Goal: Navigation & Orientation: Find specific page/section

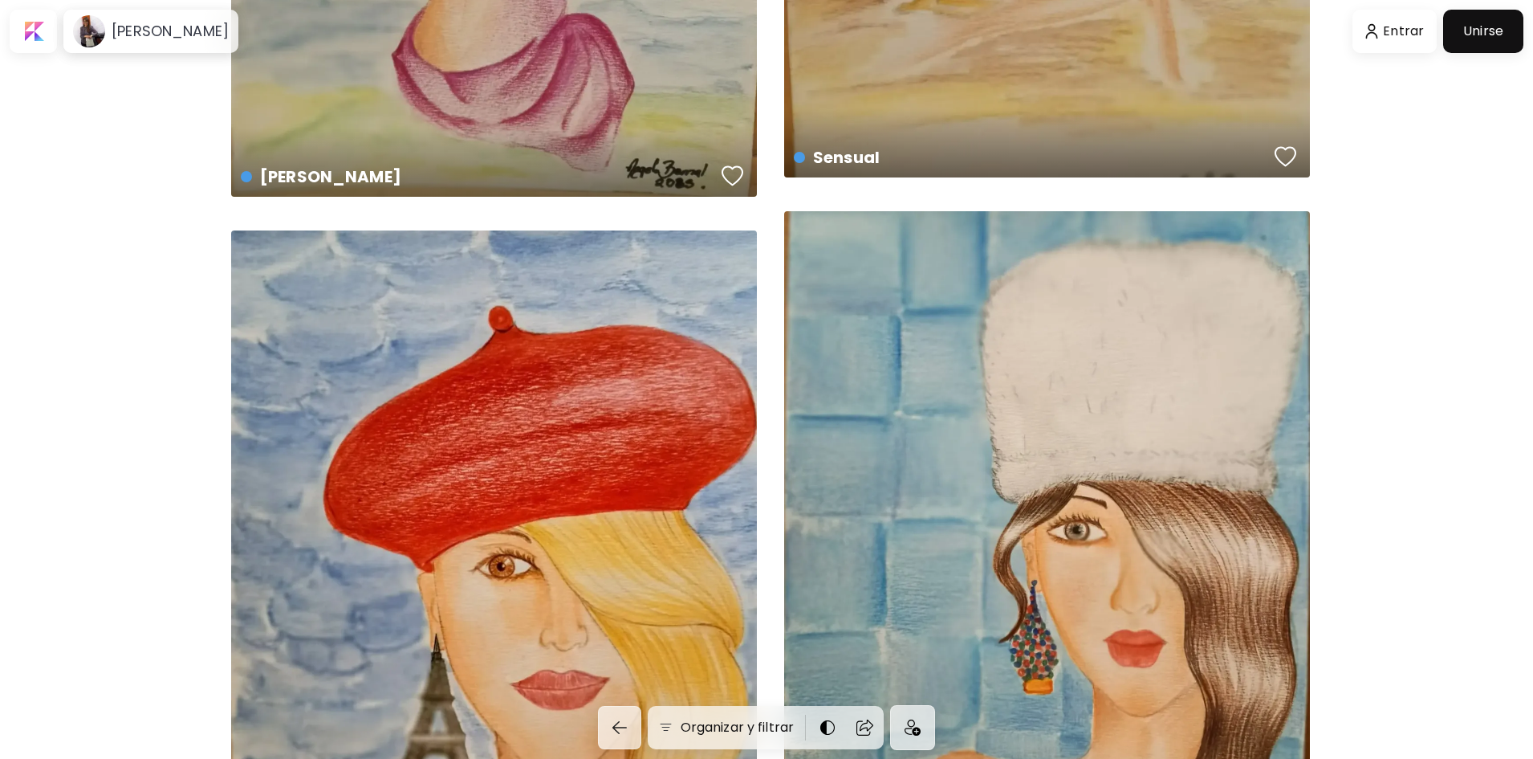
scroll to position [803, 0]
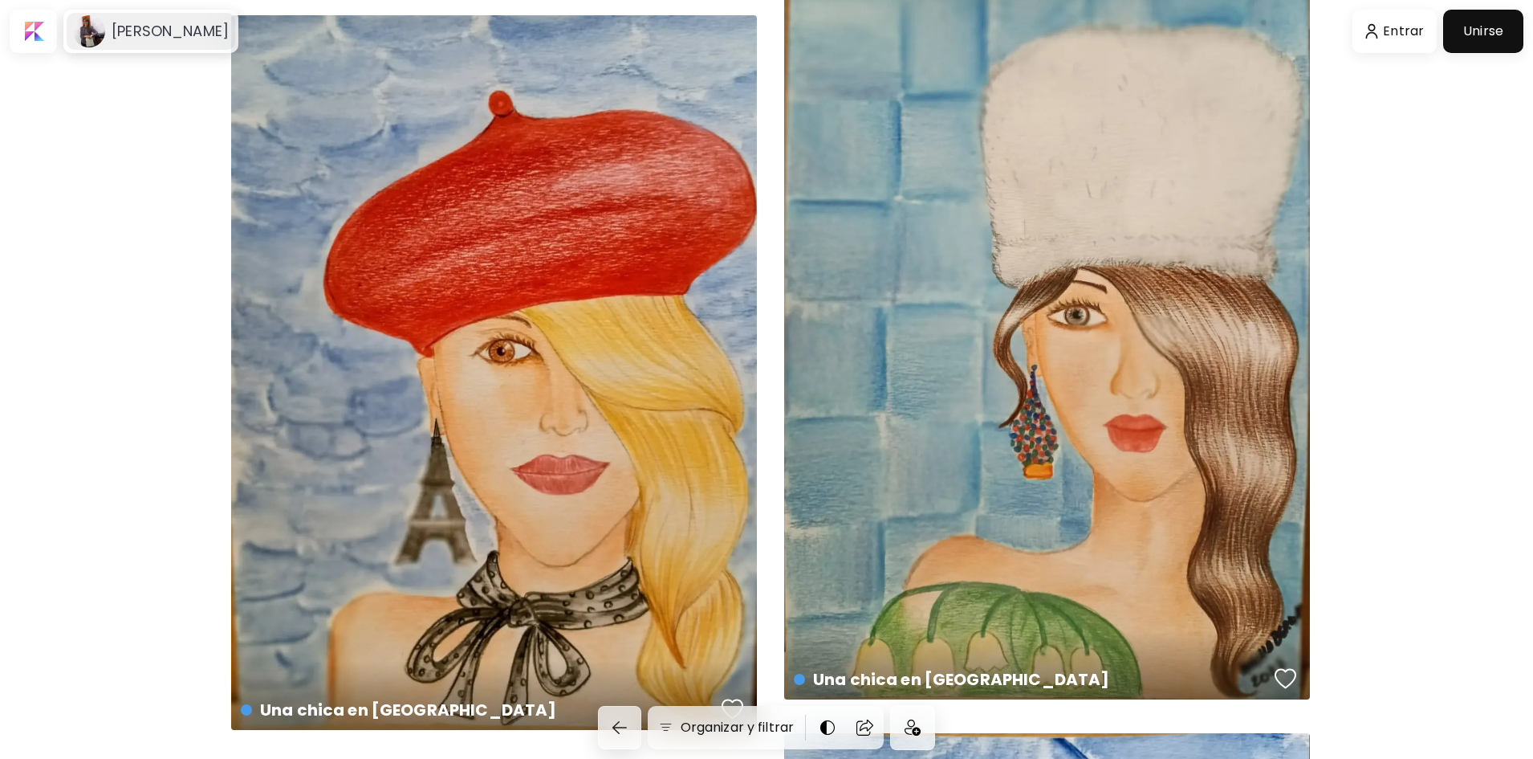
click at [96, 29] on image at bounding box center [89, 31] width 32 height 32
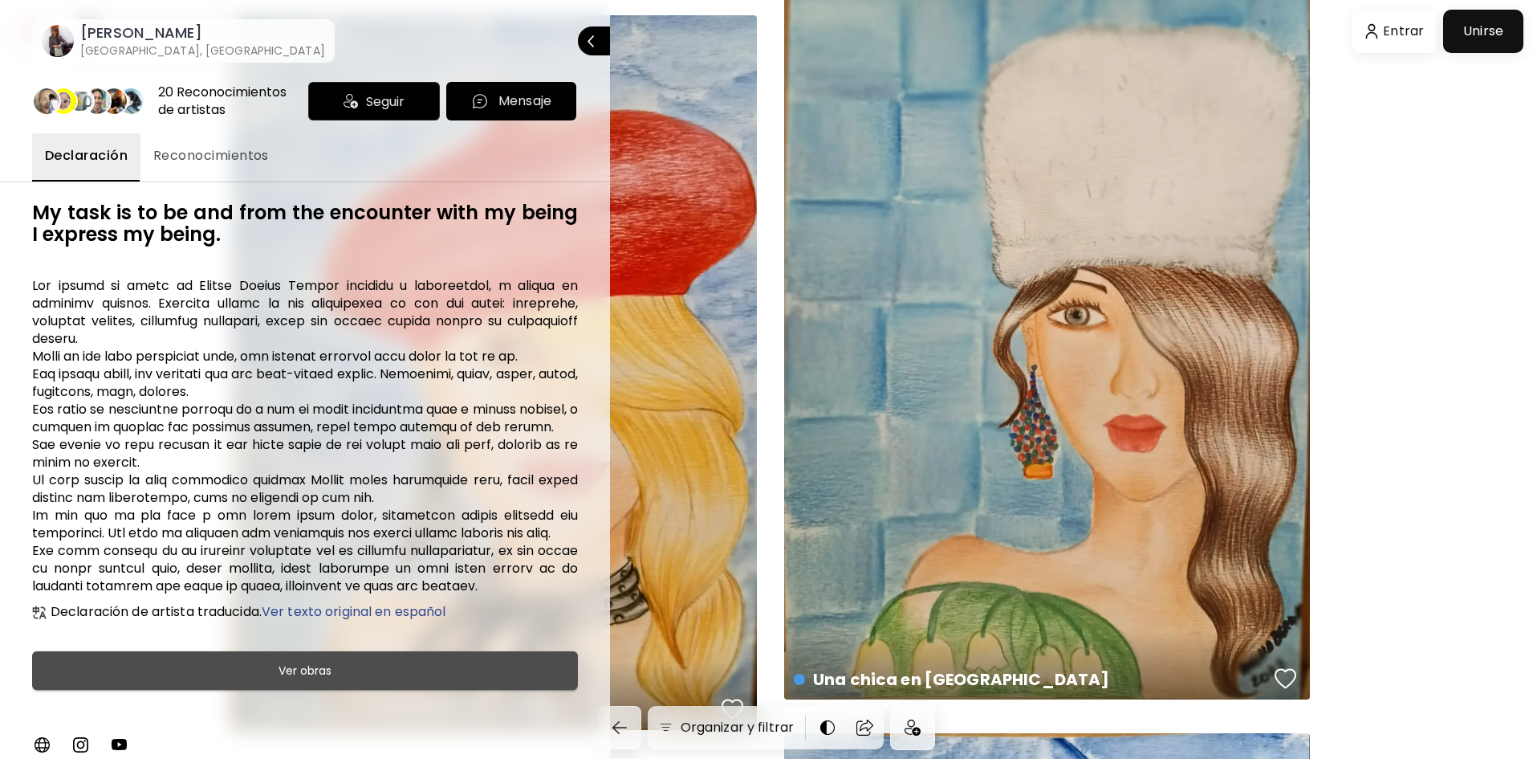
click at [328, 670] on h6 "Ver obras" at bounding box center [305, 670] width 53 height 19
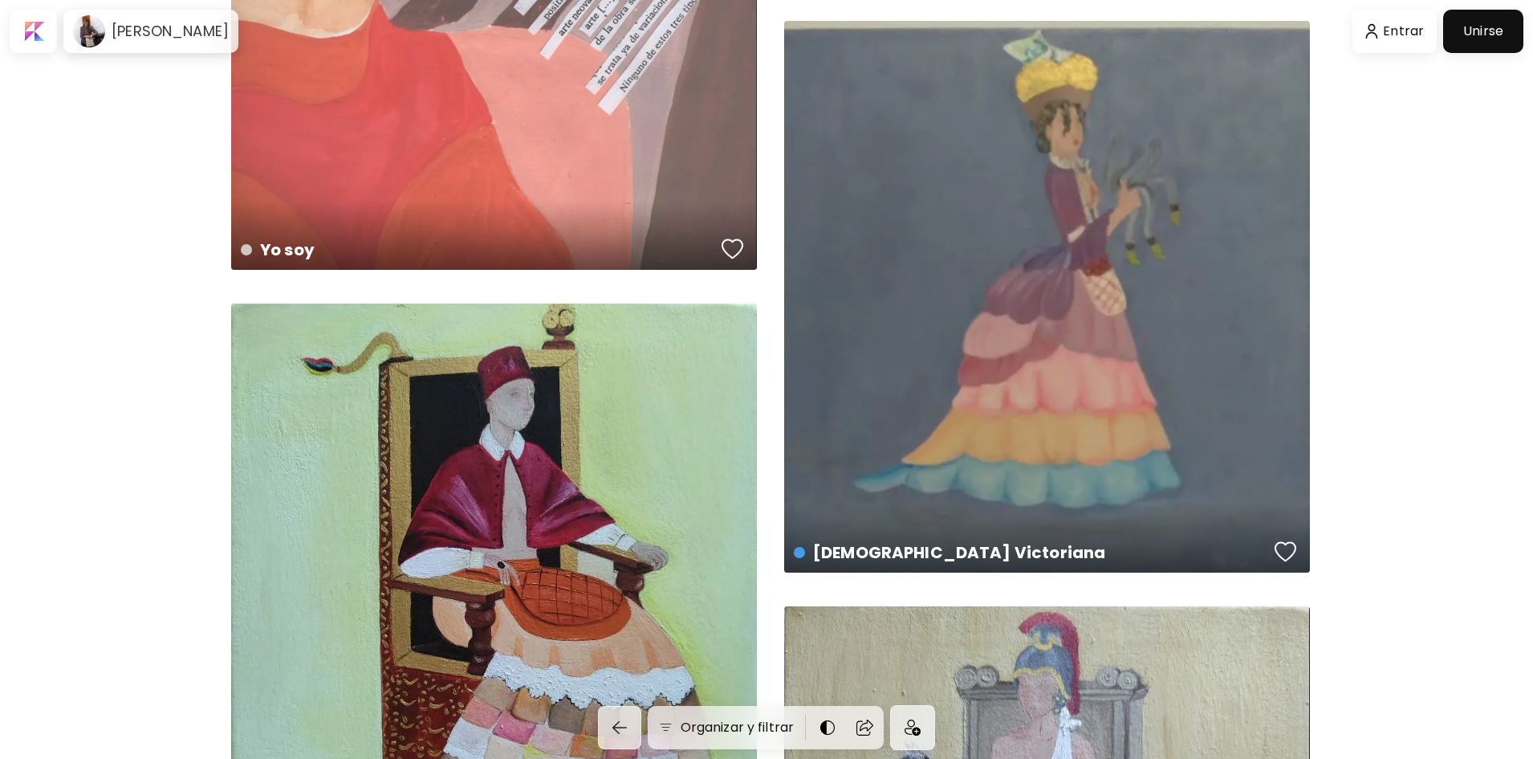
scroll to position [8830, 0]
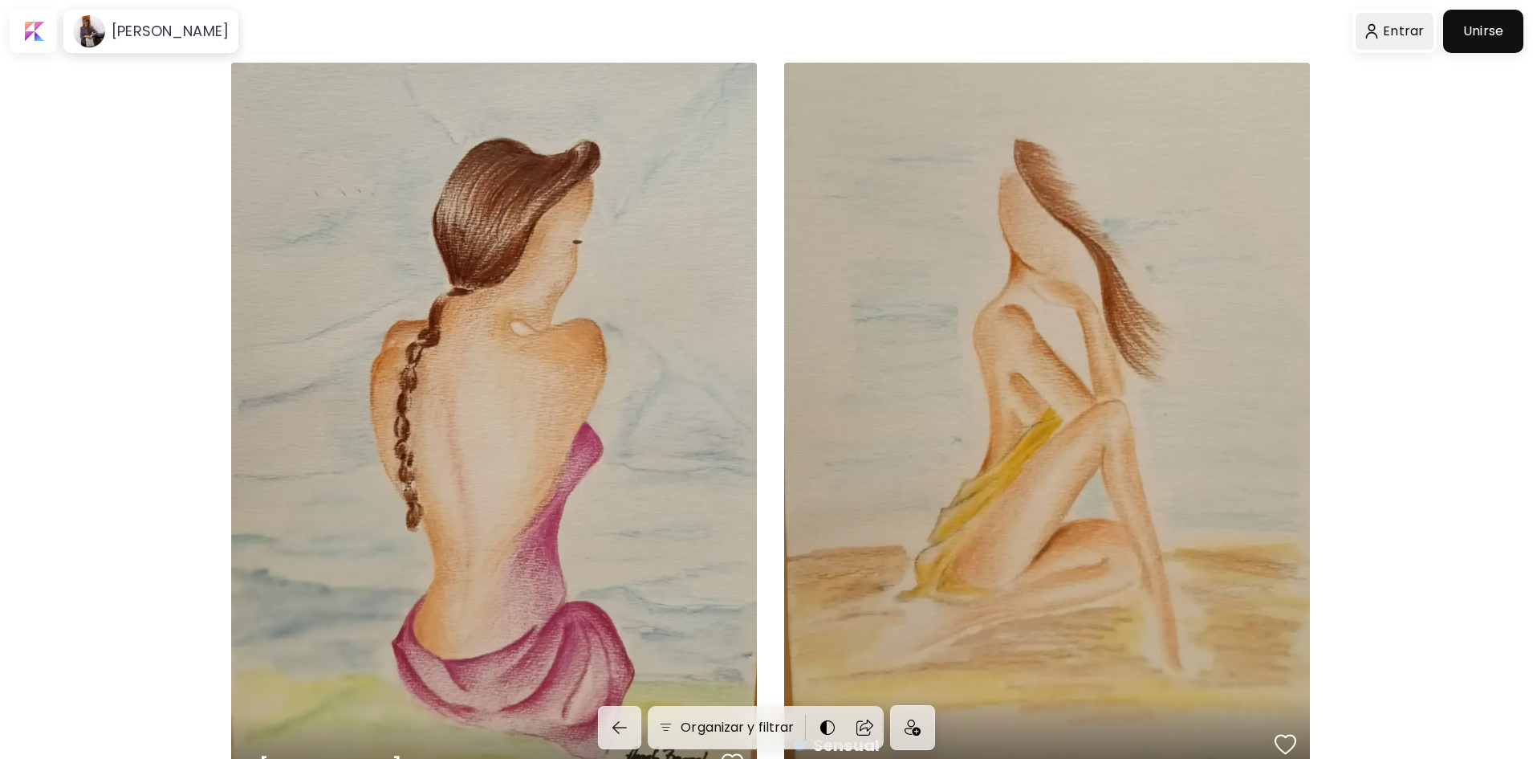
click at [1398, 35] on div at bounding box center [1395, 31] width 79 height 37
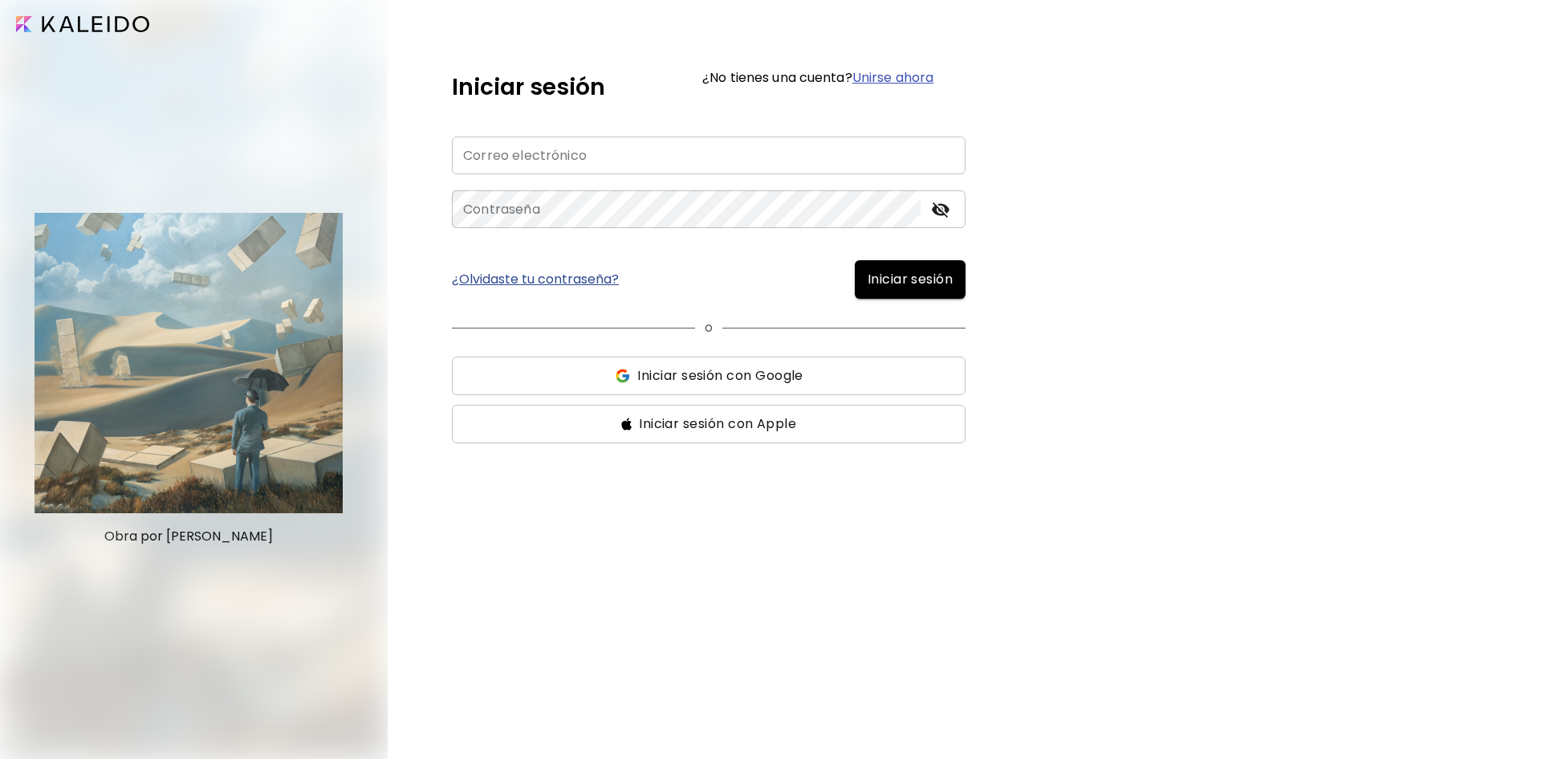
click at [532, 148] on input "email" at bounding box center [709, 155] width 514 height 38
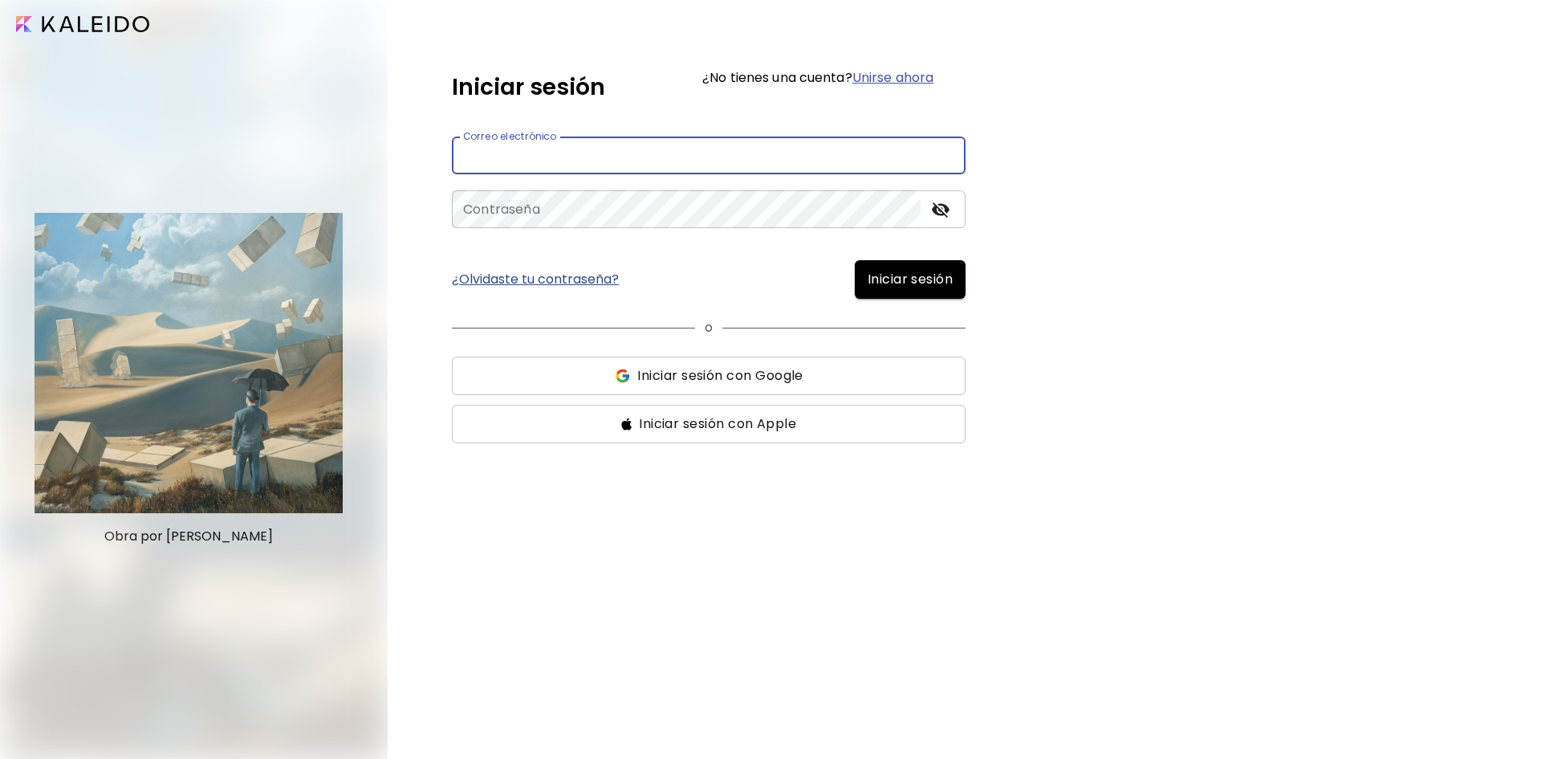
type input "**********"
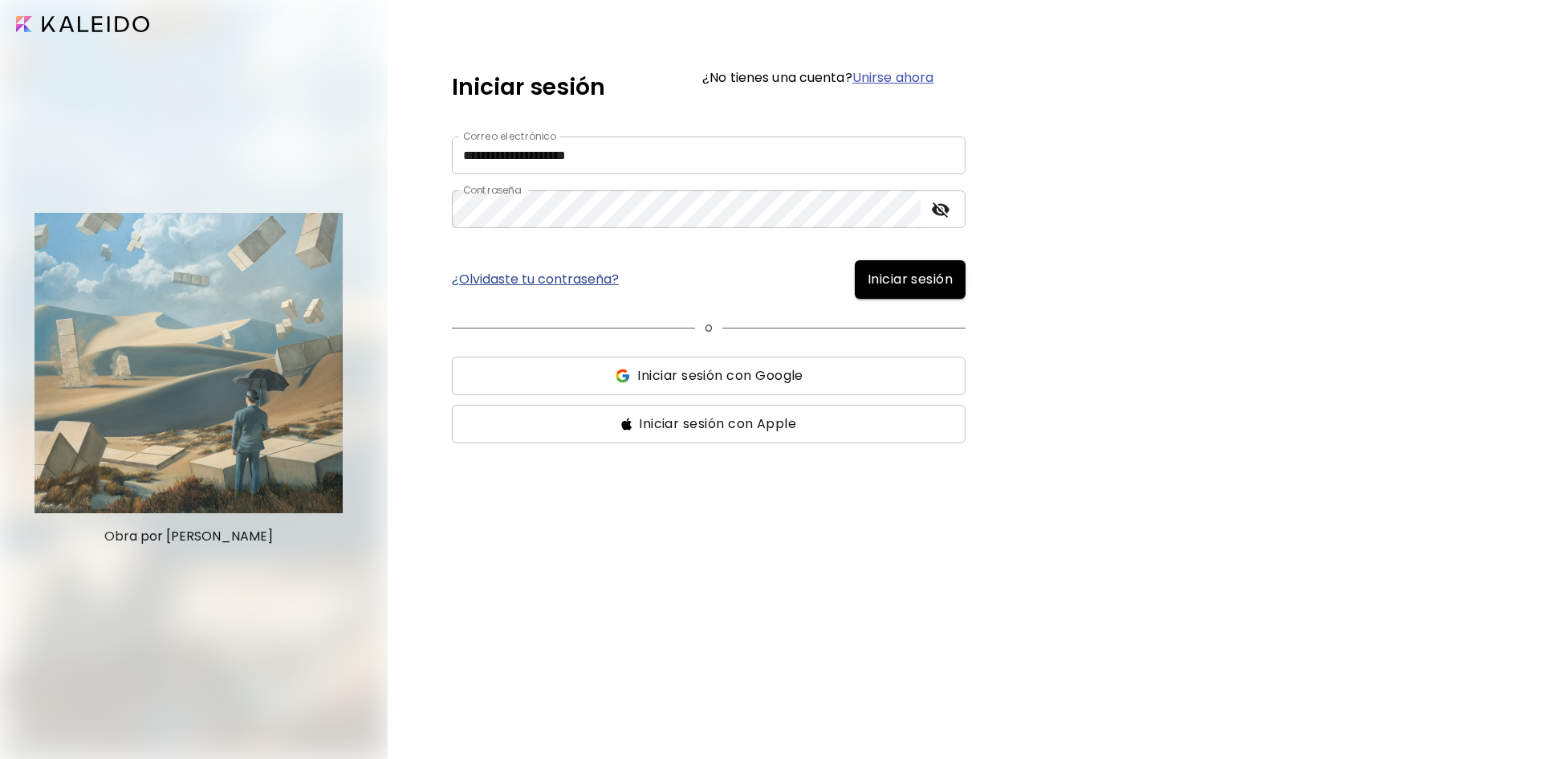
click at [949, 284] on span "Iniciar sesión" at bounding box center [910, 279] width 85 height 19
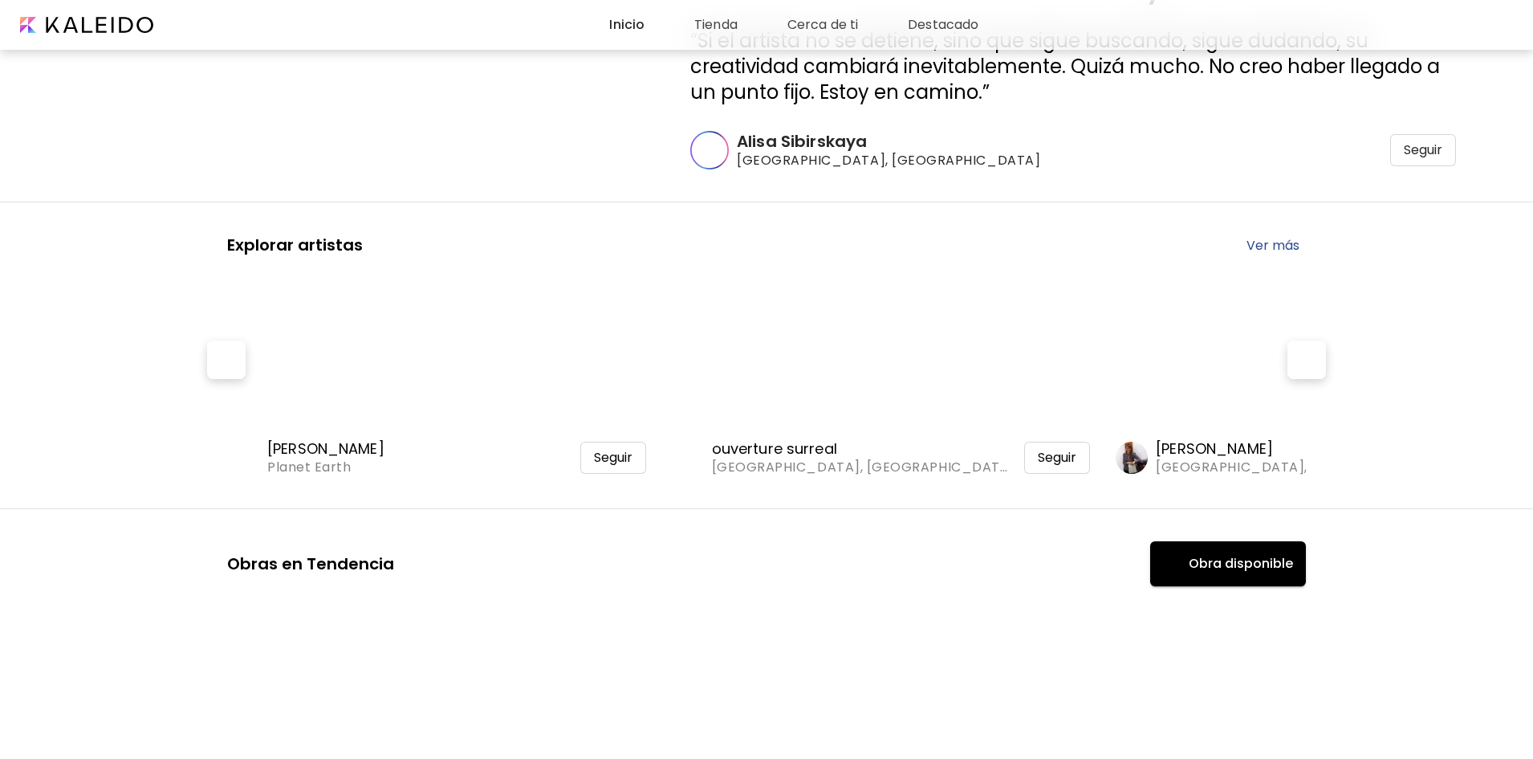
scroll to position [161, 0]
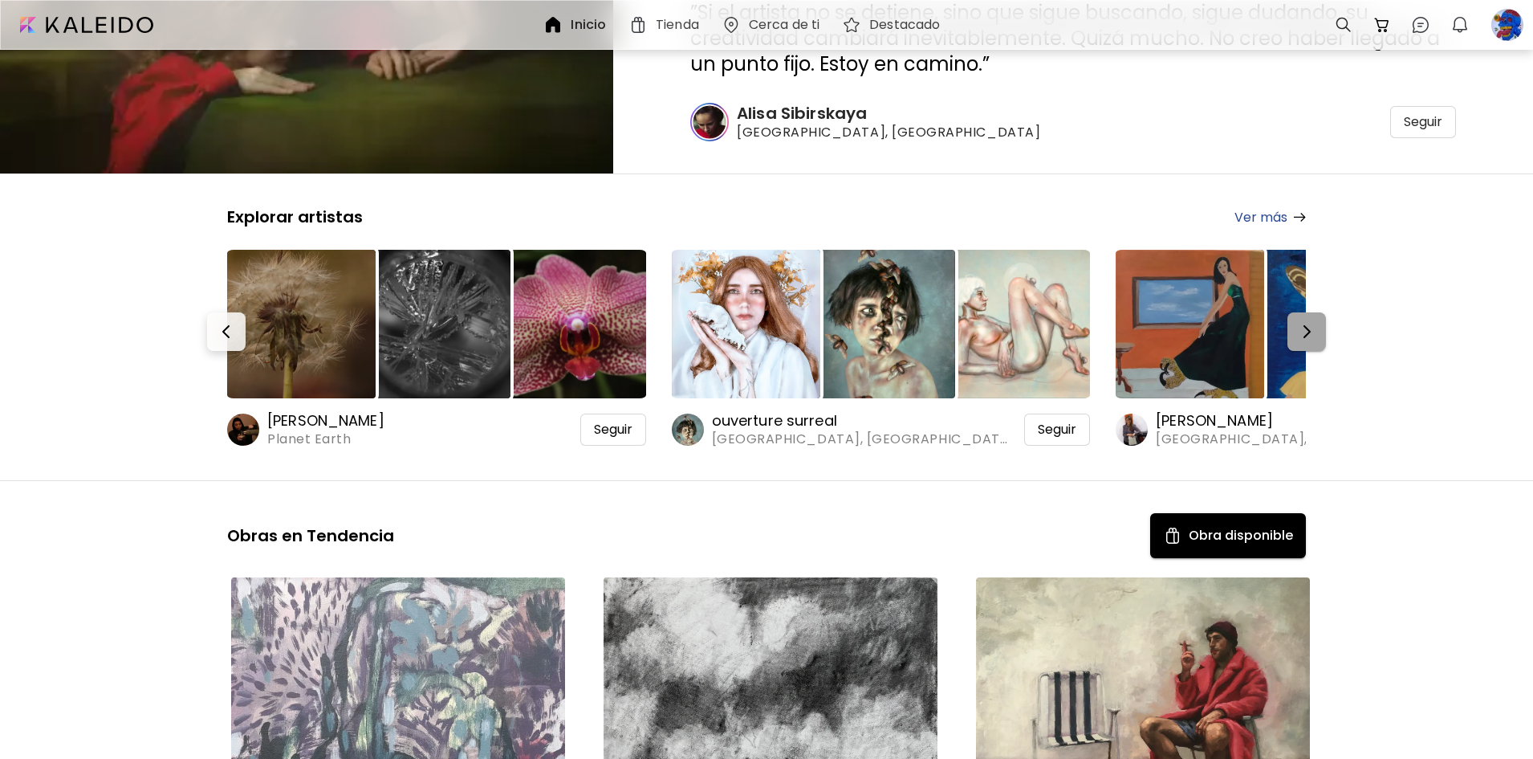
click at [1308, 328] on img "button" at bounding box center [1306, 331] width 19 height 19
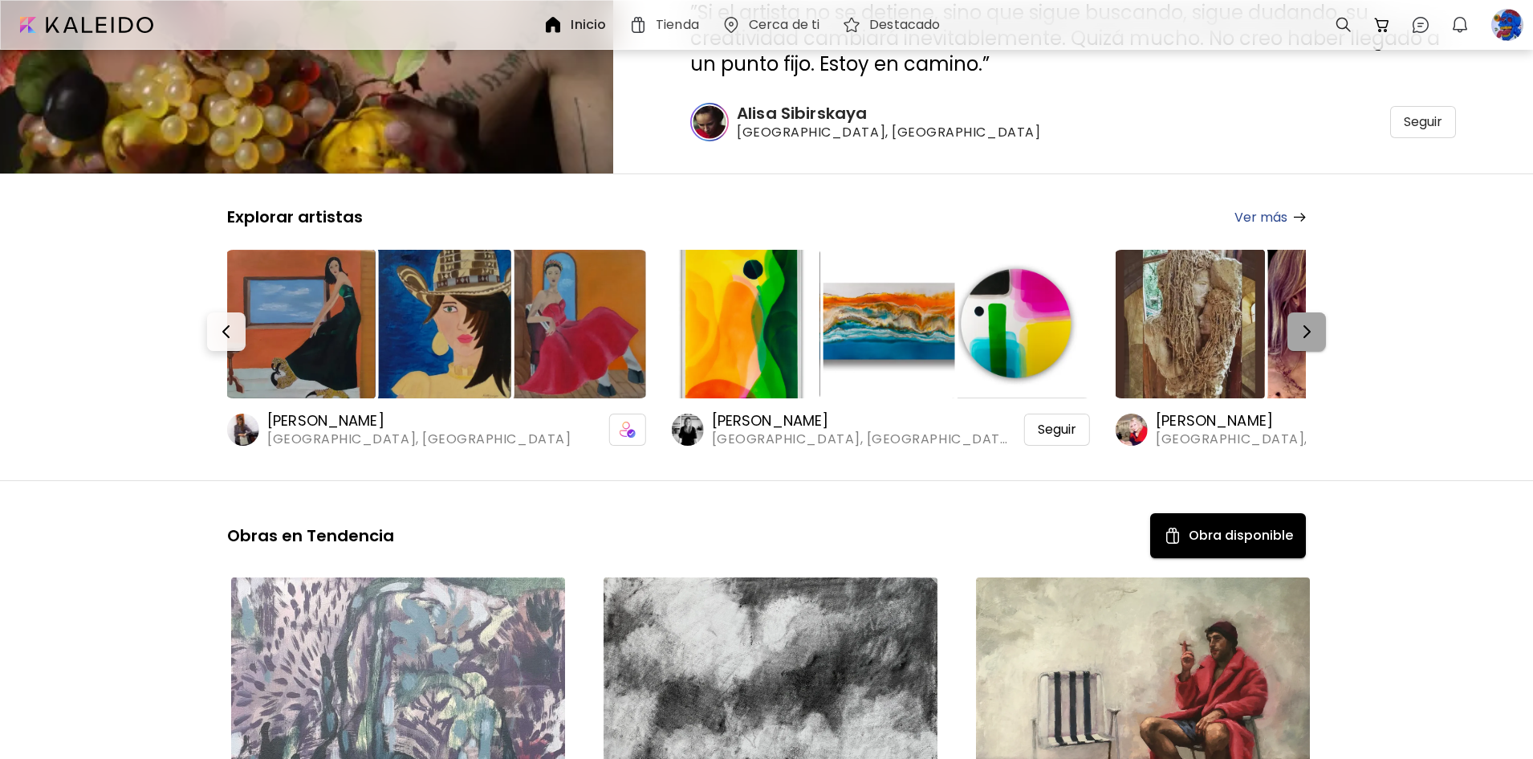
click at [1304, 325] on img "button" at bounding box center [1306, 331] width 19 height 19
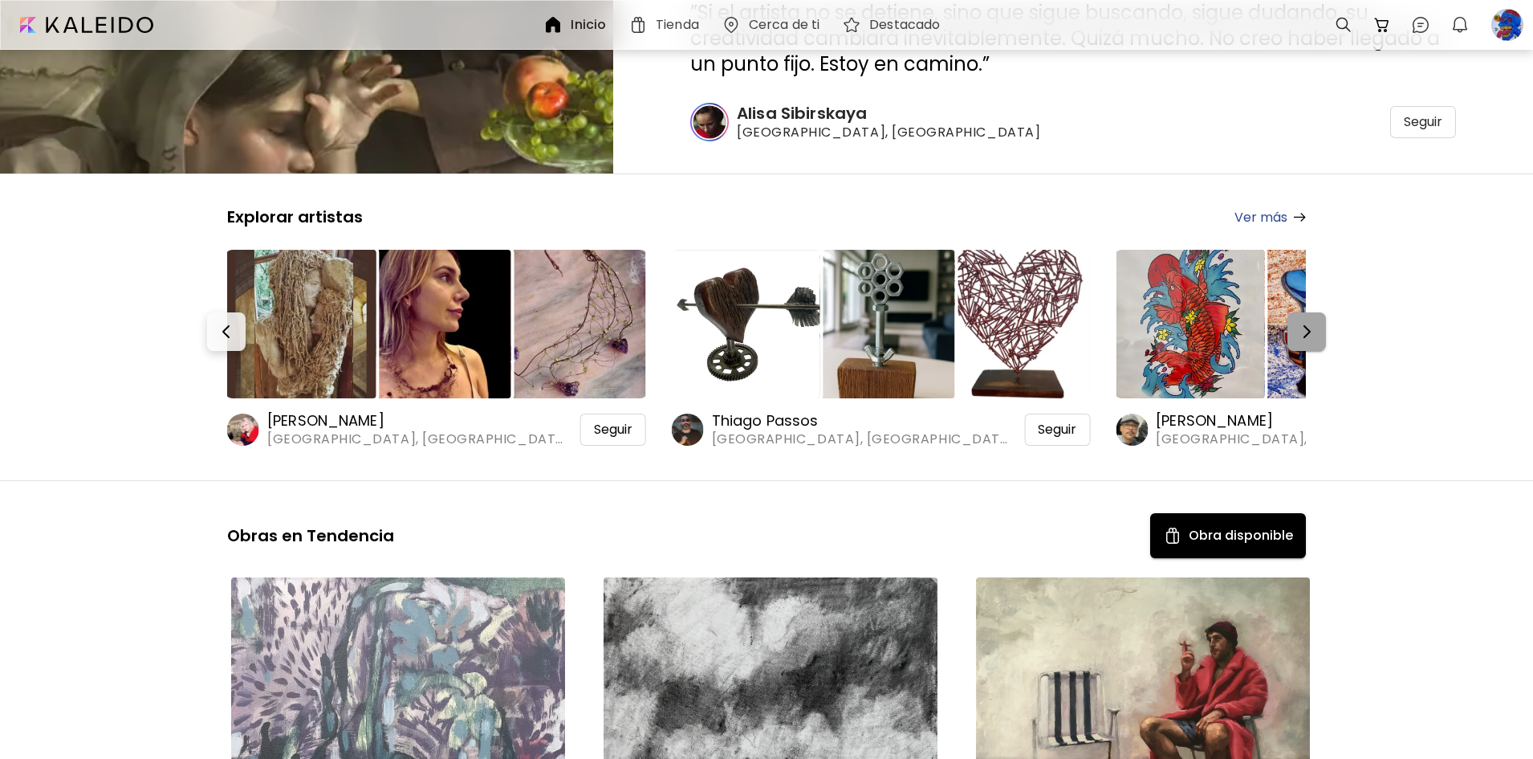
click at [1314, 331] on img "button" at bounding box center [1306, 331] width 19 height 19
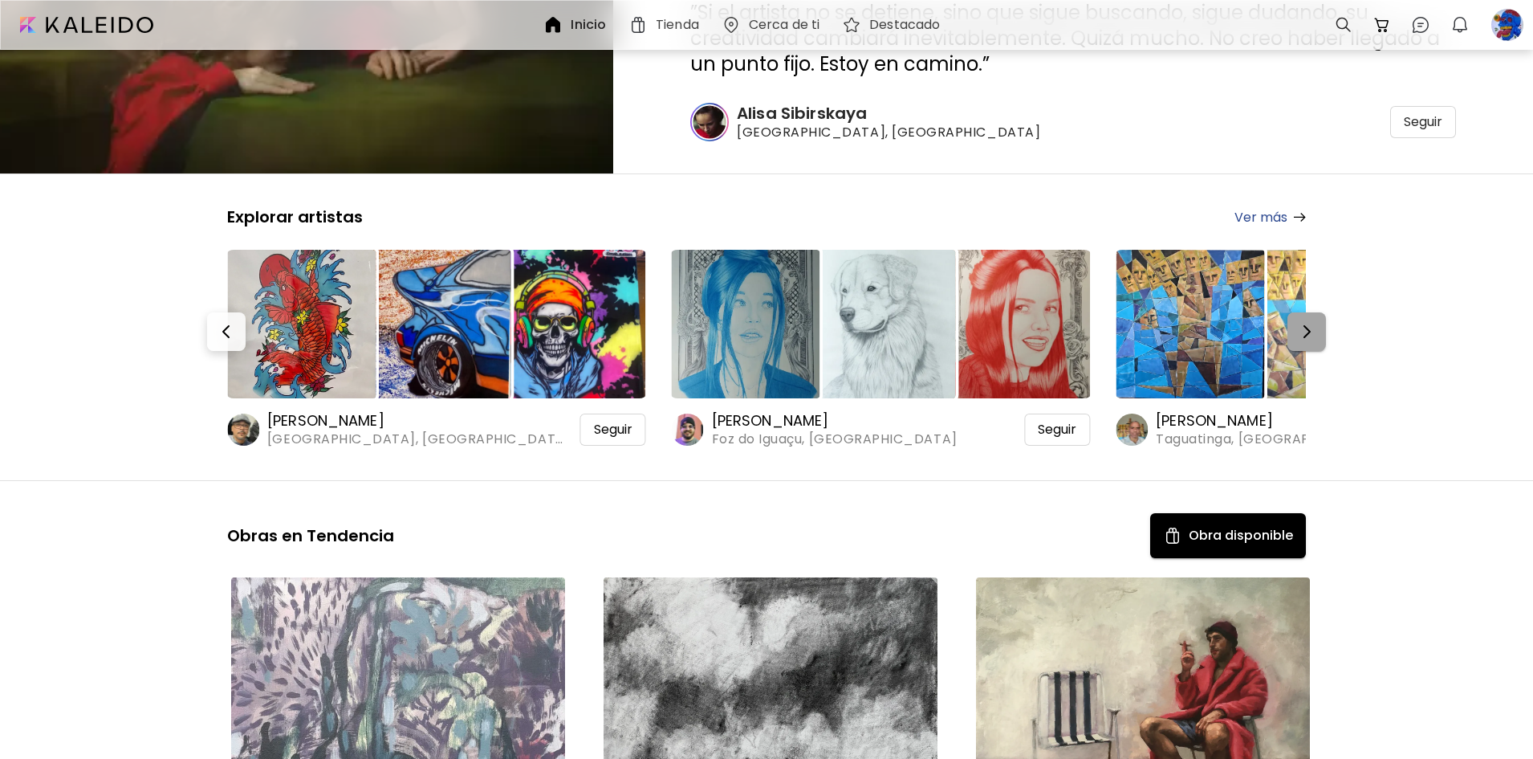
click at [1317, 339] on img "button" at bounding box center [1306, 331] width 19 height 19
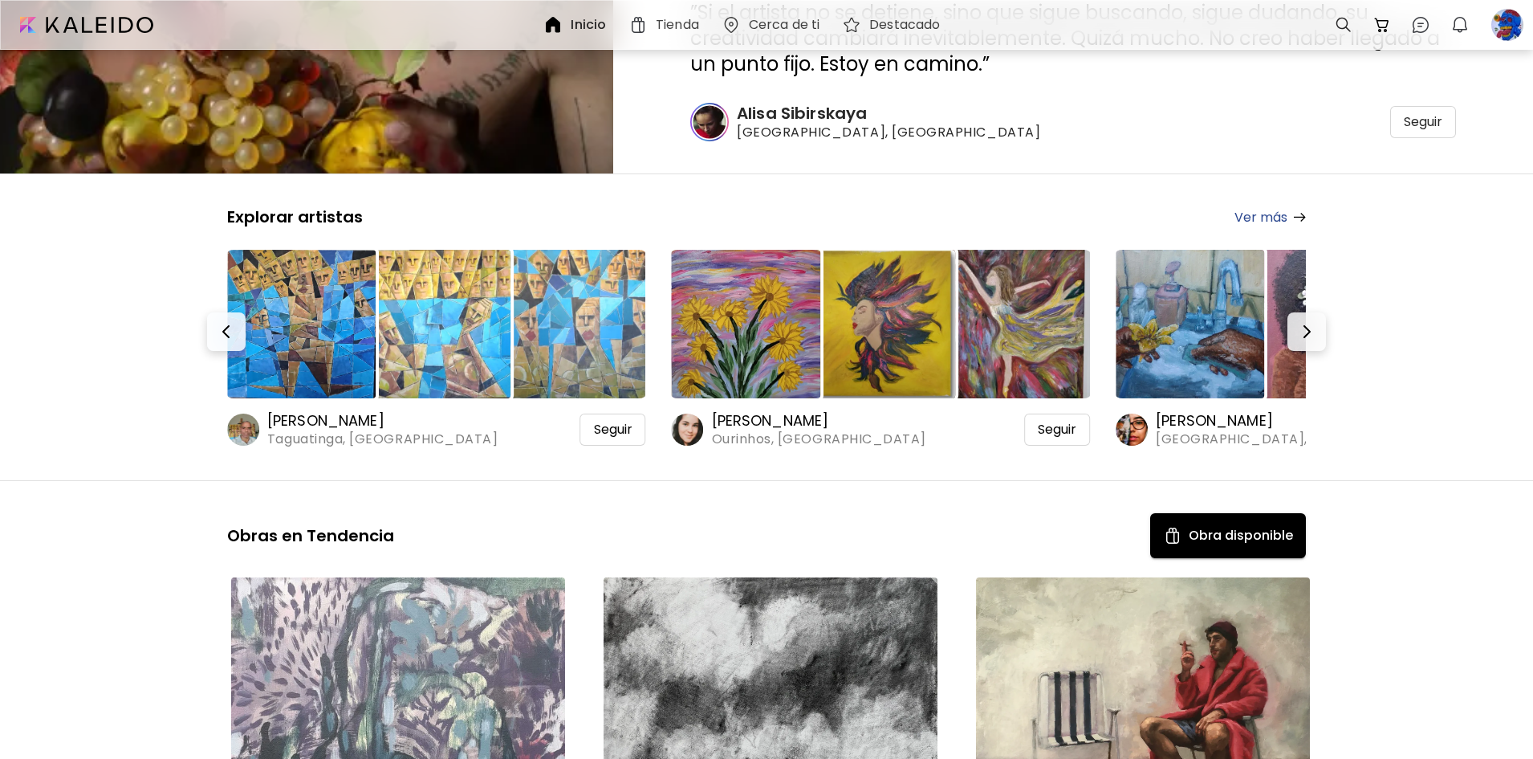
click at [1056, 340] on img at bounding box center [1016, 324] width 149 height 149
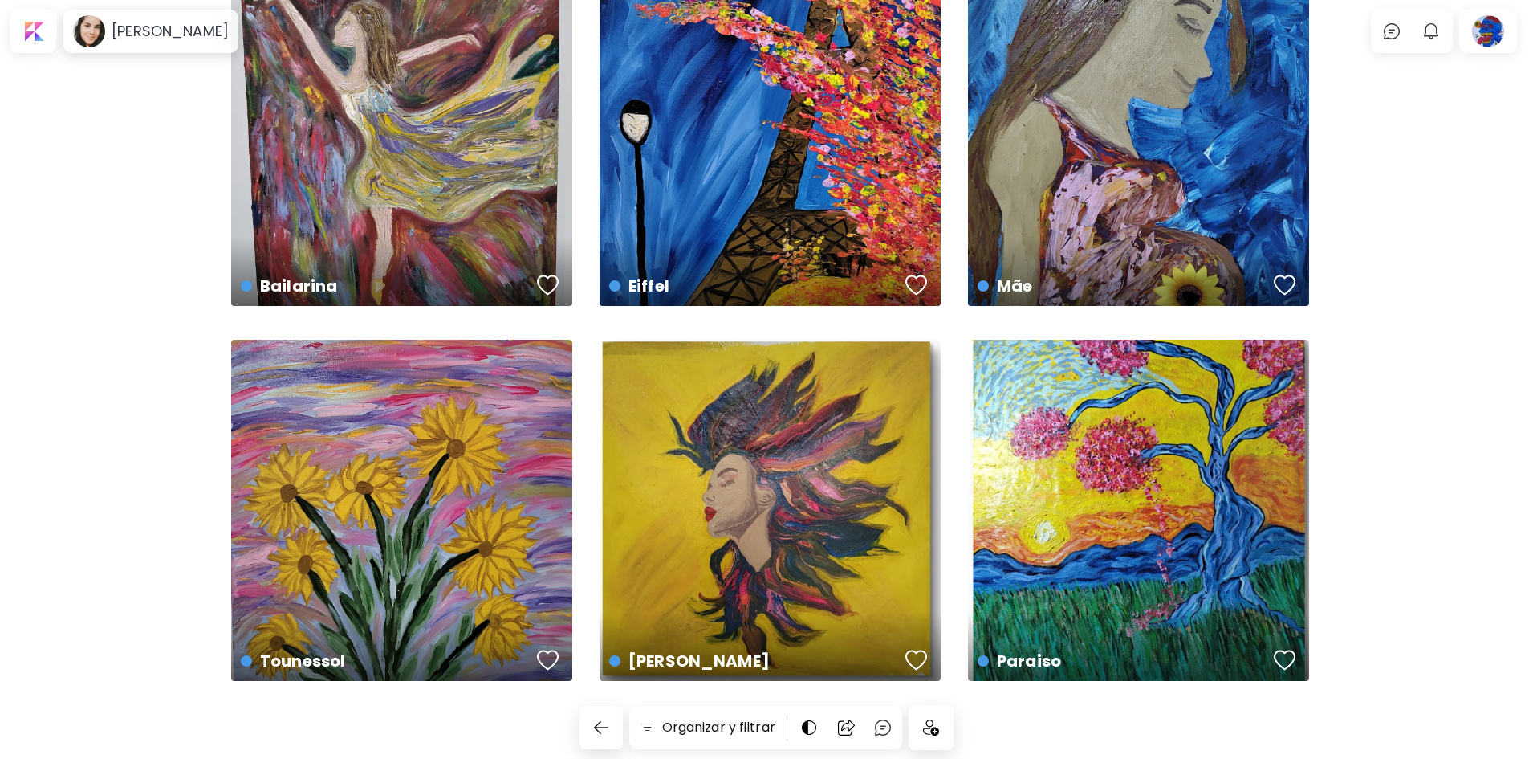
scroll to position [108, 0]
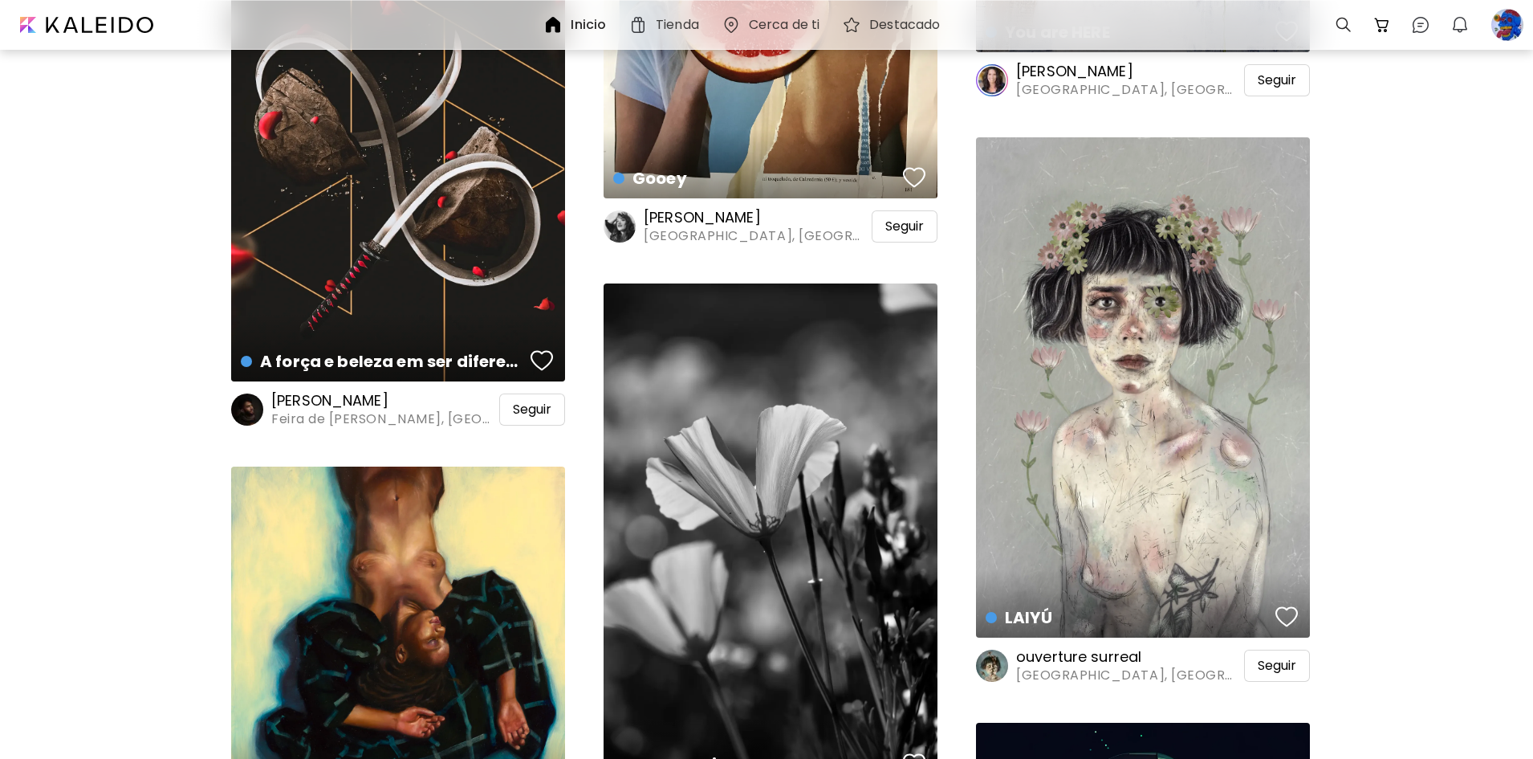
scroll to position [1927, 0]
